Goal: Entertainment & Leisure: Consume media (video, audio)

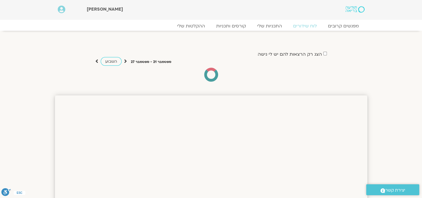
click at [49, 20] on section "[PERSON_NAME] Main Menu אזור אישי הזמנות התנתקות פרטי המורה הוספת אירוע" at bounding box center [211, 10] width 422 height 20
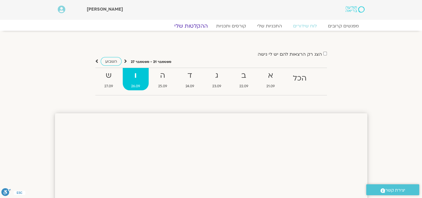
click at [196, 28] on link "ההקלטות שלי" at bounding box center [191, 26] width 47 height 7
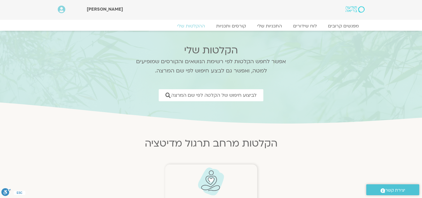
click at [213, 175] on img at bounding box center [211, 181] width 28 height 28
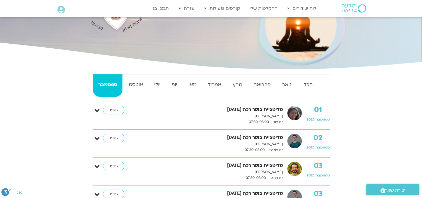
scroll to position [89, 0]
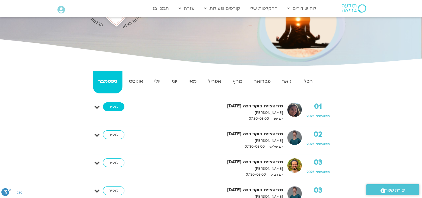
click at [119, 106] on link "לצפייה" at bounding box center [113, 106] width 21 height 9
